Goal: Information Seeking & Learning: Learn about a topic

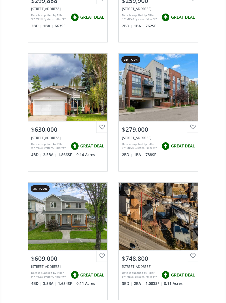
scroll to position [170, 0]
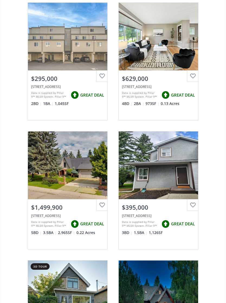
scroll to position [737, 0]
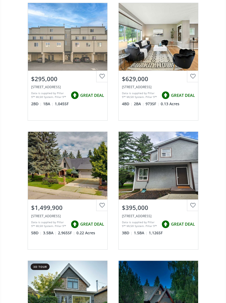
click at [137, 55] on div "View Photos & Details" at bounding box center [158, 37] width 79 height 68
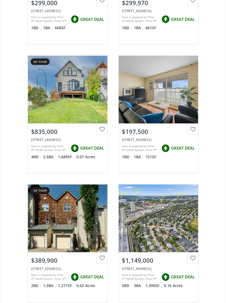
scroll to position [1844, 0]
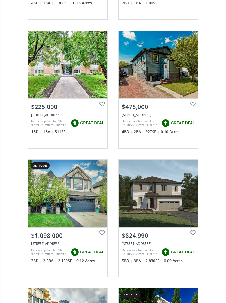
click at [214, 0] on div "[STREET_ADDRESS] new 14 hrs ago View Photos & Details $299,888 [STREET_ADDRESS]…" at bounding box center [113, 25] width 226 height 2579
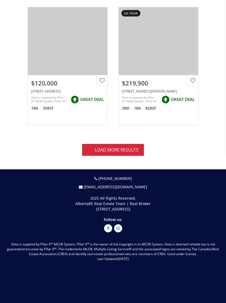
scroll to position [3182, 0]
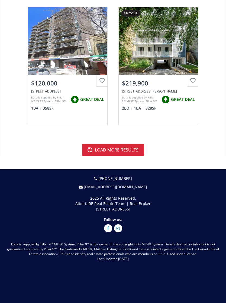
click at [112, 147] on button "load more results" at bounding box center [113, 150] width 62 height 12
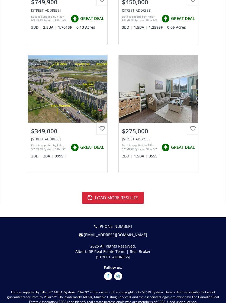
scroll to position [6363, 0]
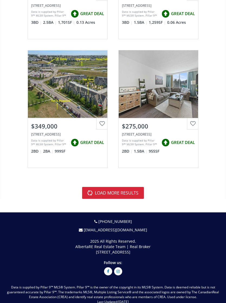
click at [136, 187] on button "load more results" at bounding box center [113, 193] width 62 height 12
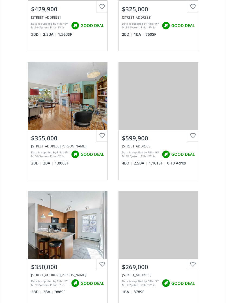
scroll to position [9188, 0]
click at [172, 98] on div "View Photos & Details" at bounding box center [158, 96] width 79 height 68
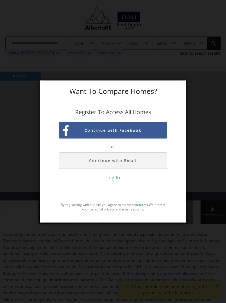
click at [200, 99] on div "Want To Compare Homes? Register To Access All Homes Continue with Facebook or C…" at bounding box center [113, 151] width 226 height 303
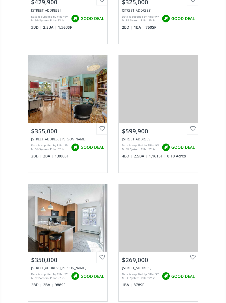
scroll to position [9194, 0]
